Goal: Information Seeking & Learning: Learn about a topic

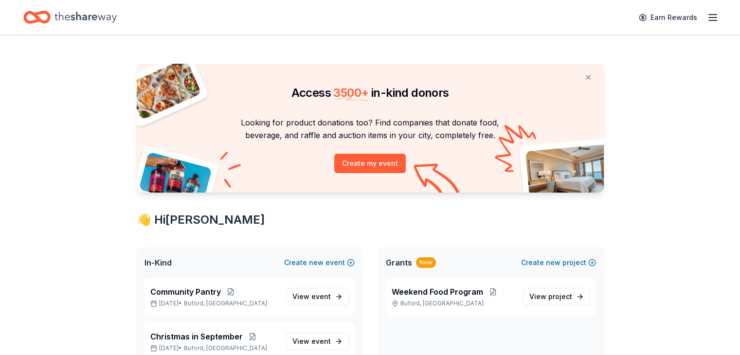
scroll to position [97, 0]
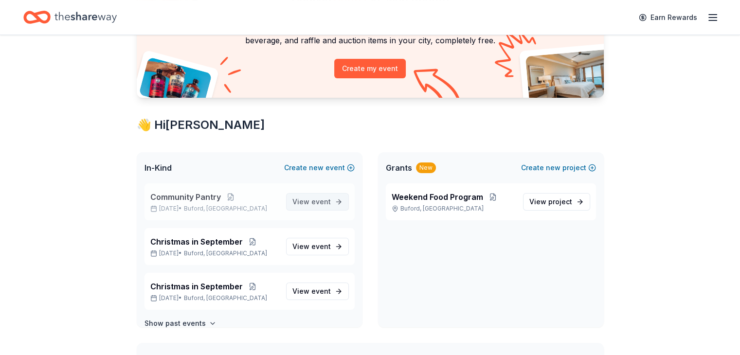
click at [313, 205] on span "event" at bounding box center [320, 201] width 19 height 8
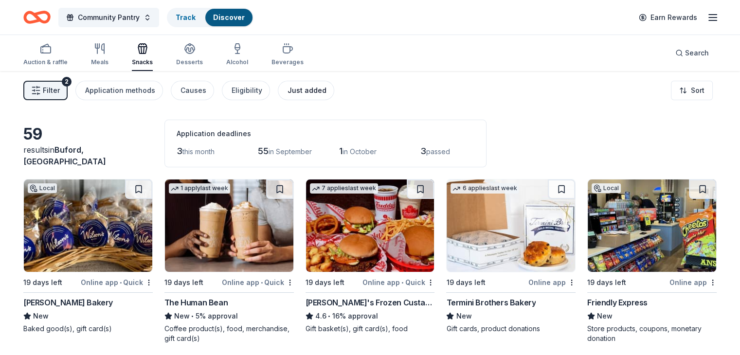
click at [305, 92] on div "Just added" at bounding box center [306, 91] width 39 height 12
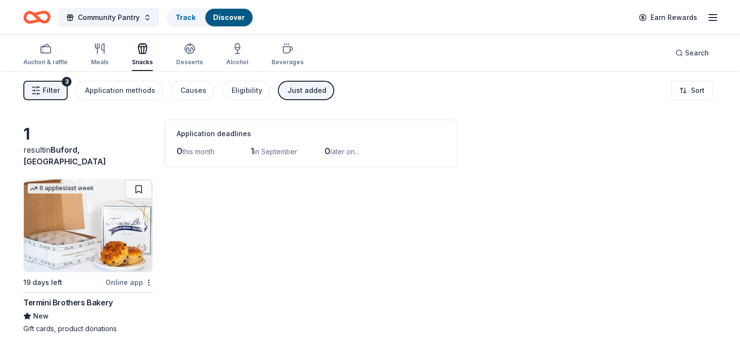
click at [60, 89] on span "Filter" at bounding box center [51, 91] width 17 height 12
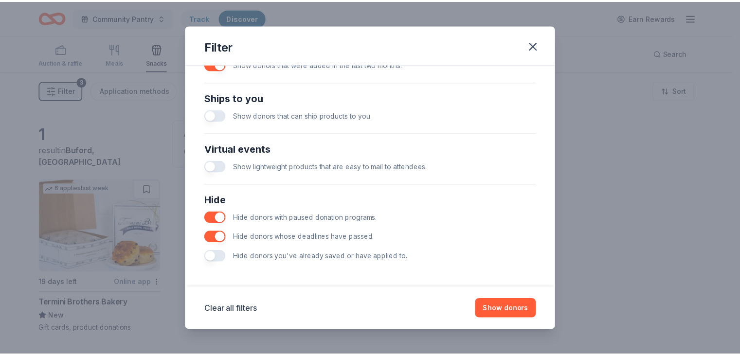
scroll to position [417, 0]
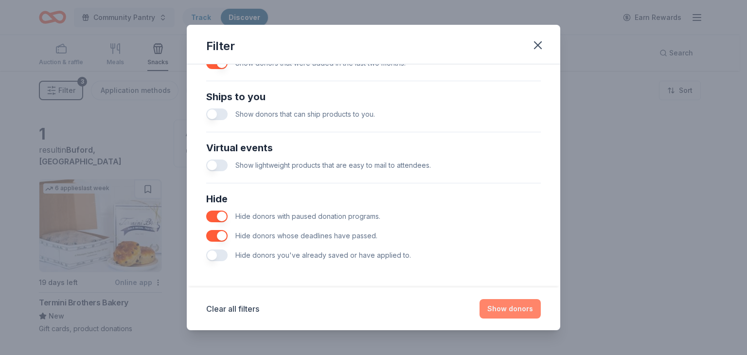
click at [528, 311] on button "Show donors" at bounding box center [509, 308] width 61 height 19
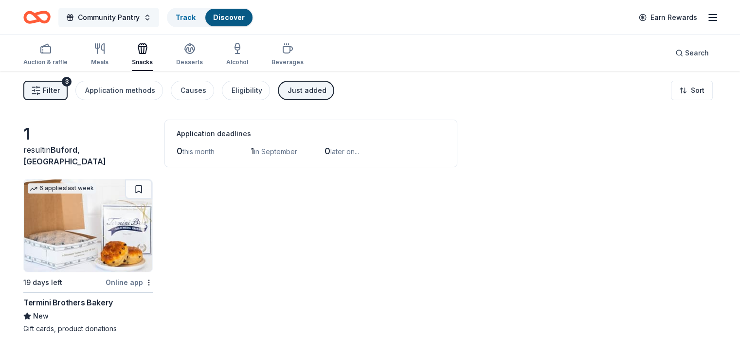
click at [140, 18] on span "Community Pantry" at bounding box center [109, 18] width 62 height 12
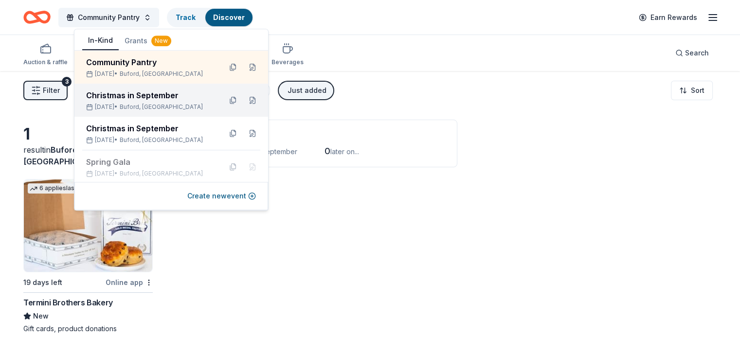
click at [136, 113] on div "Christmas in September [DATE] • [GEOGRAPHIC_DATA], [GEOGRAPHIC_DATA]" at bounding box center [171, 100] width 194 height 33
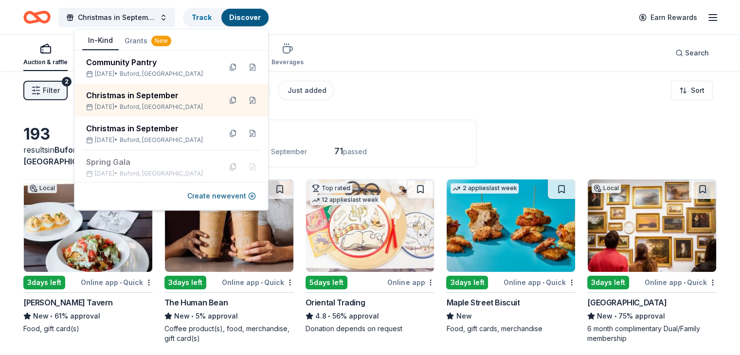
click at [389, 31] on div "Christmas in September Track Discover Earn Rewards" at bounding box center [370, 17] width 740 height 35
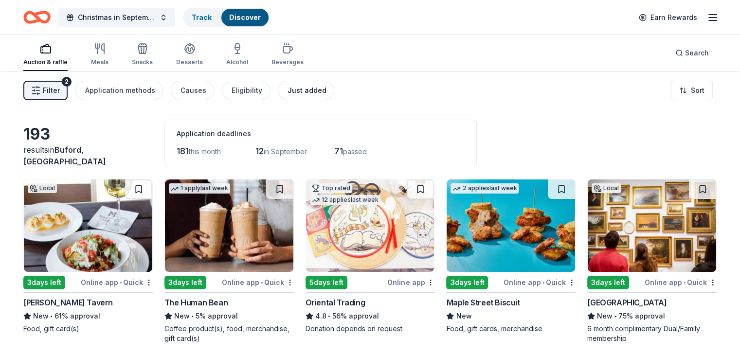
click at [323, 96] on div "Just added" at bounding box center [306, 91] width 39 height 12
